Goal: Answer question/provide support

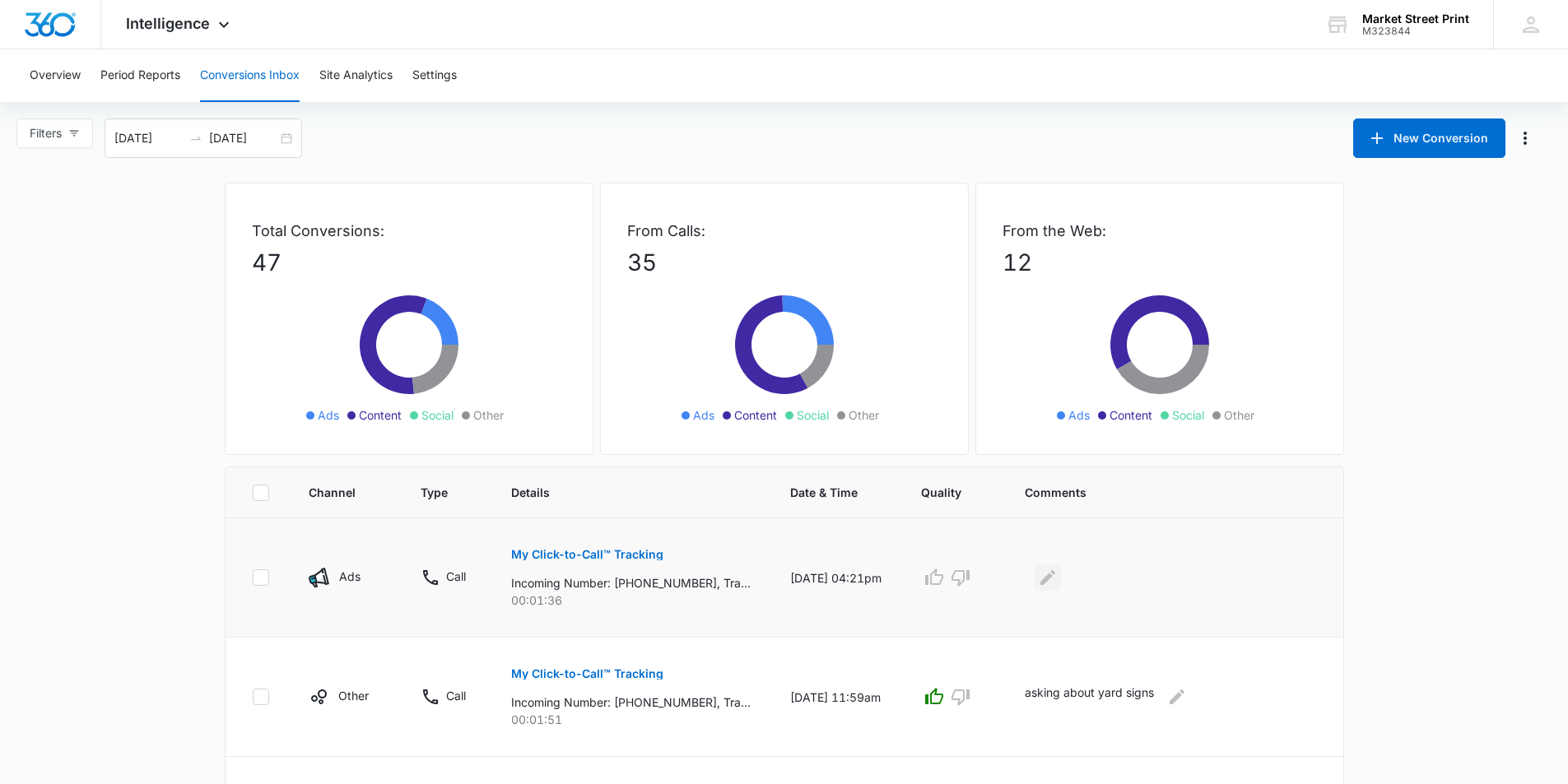
click at [1055, 577] on icon "Edit Comments" at bounding box center [1048, 577] width 15 height 15
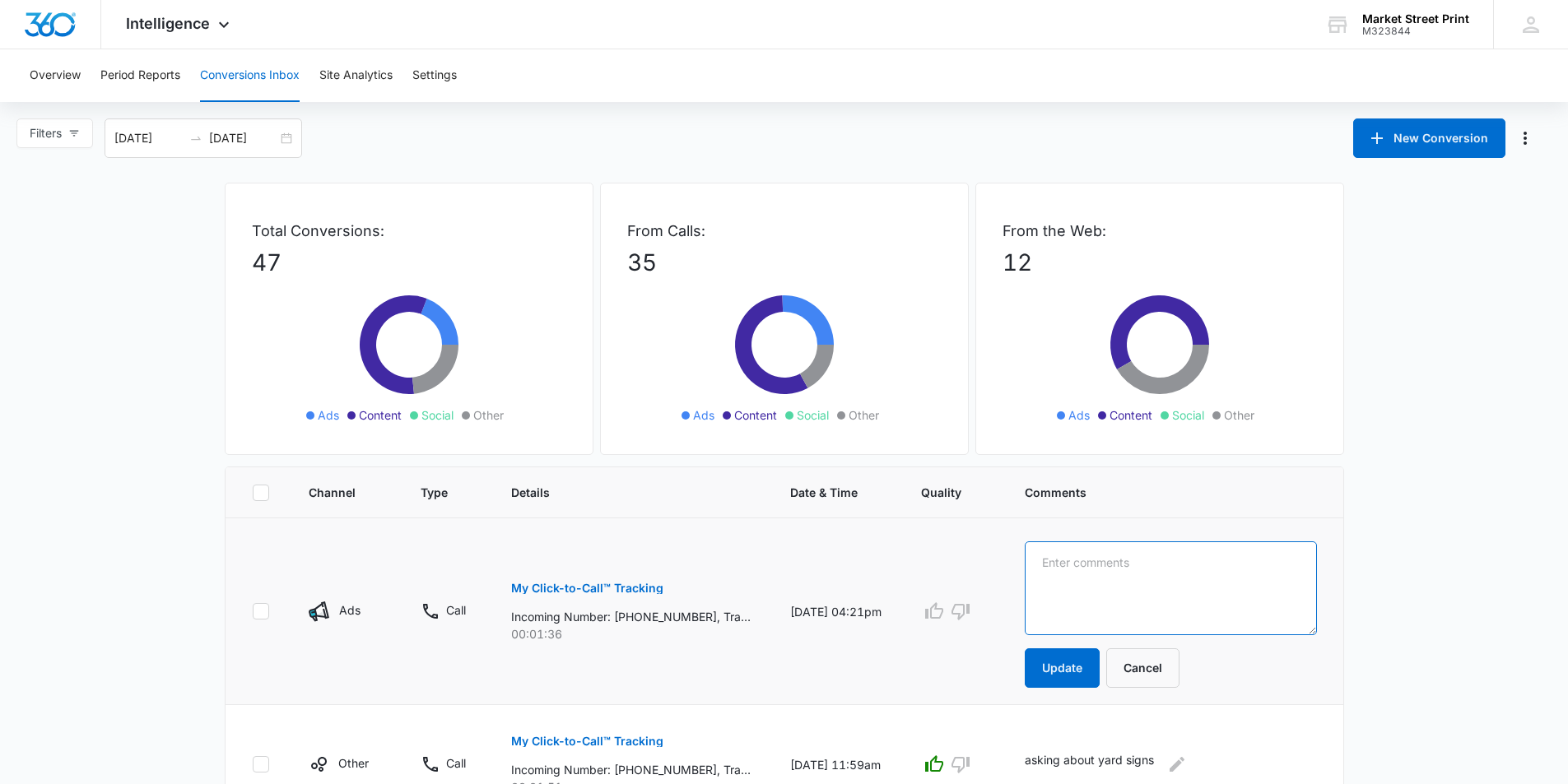
click at [1156, 603] on textarea at bounding box center [1170, 589] width 292 height 94
type textarea "walk in 5 posters 11 x 16 on cover stock"
click at [1099, 673] on button "Update" at bounding box center [1062, 668] width 75 height 39
